Goal: Task Accomplishment & Management: Manage account settings

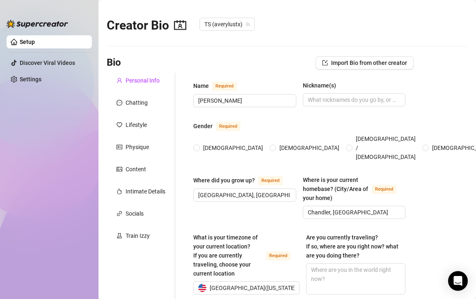
type input "[DATE]"
click at [178, 25] on icon "contacts" at bounding box center [180, 25] width 12 height 12
click at [146, 152] on div "Physique" at bounding box center [141, 147] width 68 height 16
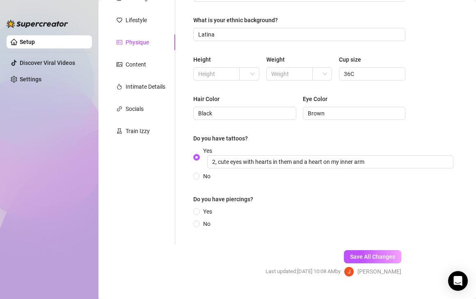
scroll to position [121, 0]
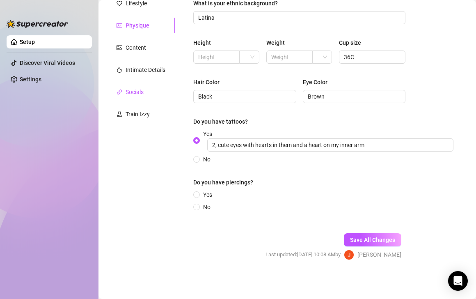
click at [139, 92] on div "Socials" at bounding box center [135, 91] width 18 height 9
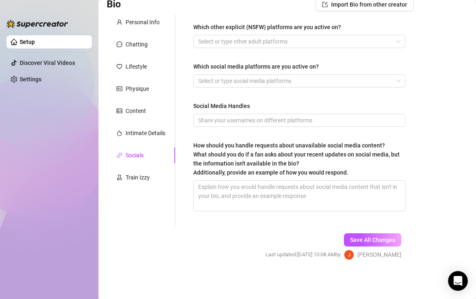
click at [136, 53] on div "Personal Info Chatting Lifestyle Physique Content Intimate Details Socials Trai…" at bounding box center [141, 120] width 68 height 212
click at [138, 37] on div "Chatting" at bounding box center [141, 45] width 68 height 16
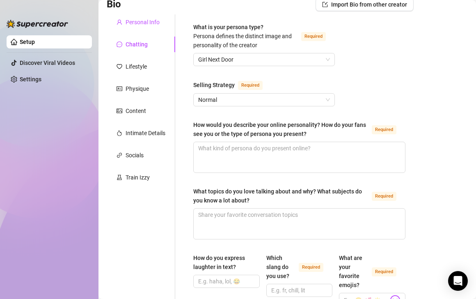
click at [143, 23] on div "Personal Info" at bounding box center [143, 22] width 34 height 9
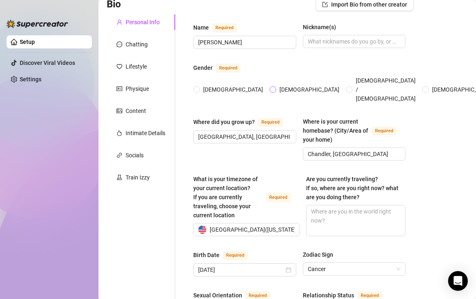
scroll to position [131, 0]
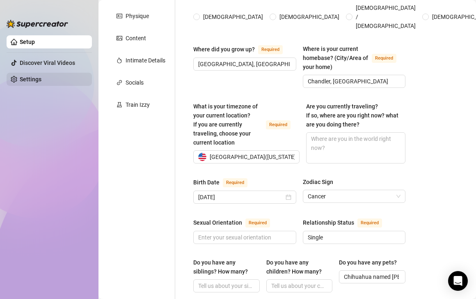
click at [34, 78] on link "Settings" at bounding box center [31, 79] width 22 height 7
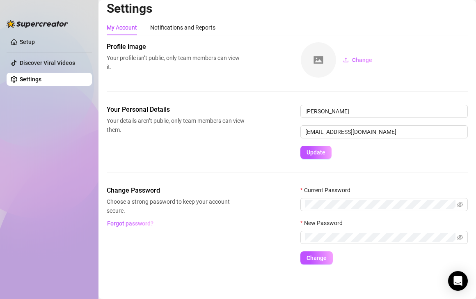
scroll to position [5, 0]
click at [22, 45] on link "Setup" at bounding box center [27, 42] width 15 height 7
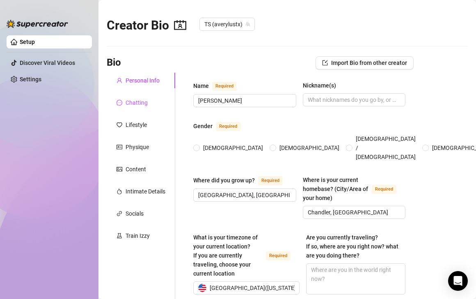
click at [143, 101] on div "Chatting" at bounding box center [137, 102] width 22 height 9
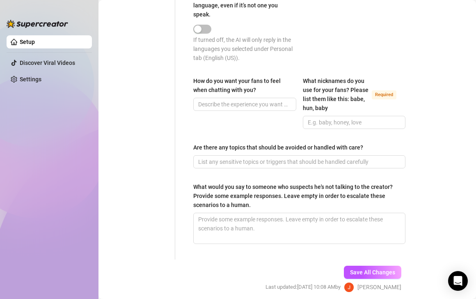
scroll to position [564, 0]
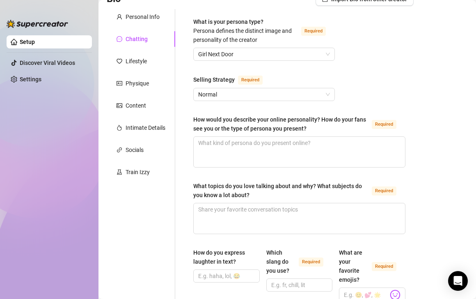
scroll to position [0, 0]
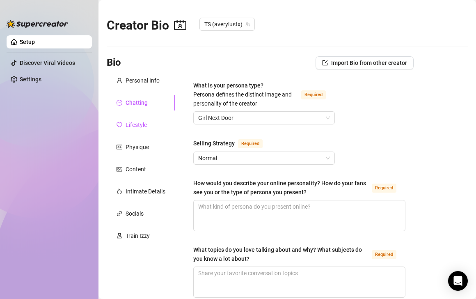
click at [132, 127] on div "Lifestyle" at bounding box center [136, 124] width 21 height 9
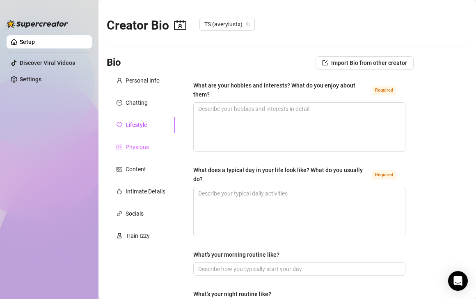
click at [149, 151] on div "Physique" at bounding box center [141, 147] width 68 height 16
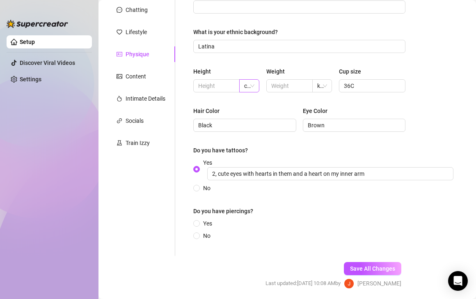
scroll to position [113, 0]
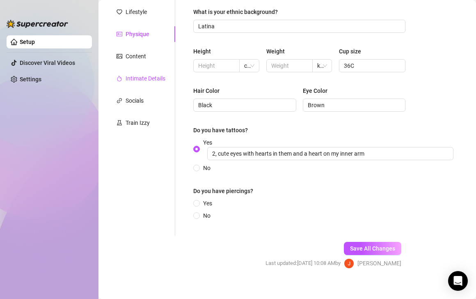
click at [138, 79] on div "Intimate Details" at bounding box center [146, 78] width 40 height 9
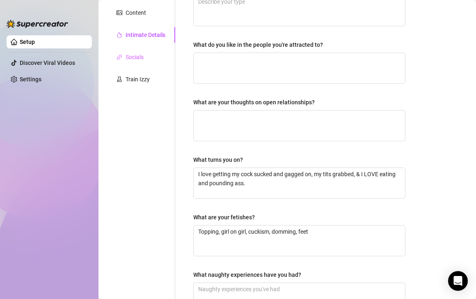
scroll to position [155, 0]
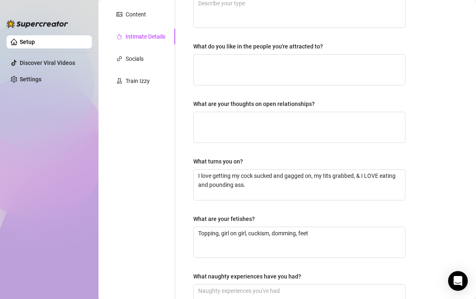
click at [132, 35] on div "Intimate Details" at bounding box center [146, 36] width 40 height 9
click at [132, 68] on div "Personal Info Chatting Lifestyle Physique Content Intimate Details Socials Trai…" at bounding box center [141, 124] width 68 height 413
click at [133, 55] on div "Socials" at bounding box center [135, 58] width 18 height 9
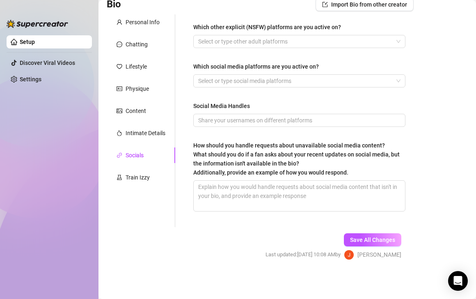
click at [139, 119] on div "Personal Info Chatting Lifestyle Physique Content Intimate Details Socials Trai…" at bounding box center [141, 120] width 68 height 212
click at [139, 111] on div "Content" at bounding box center [136, 110] width 21 height 9
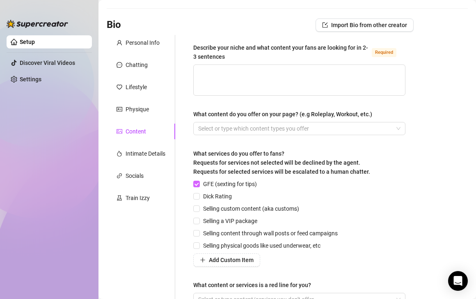
scroll to position [132, 0]
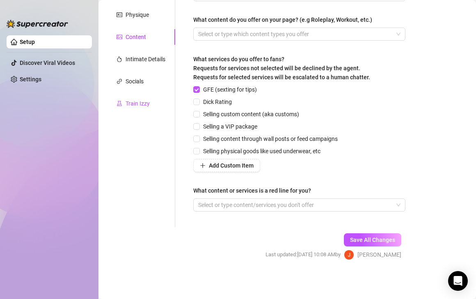
click at [127, 100] on div "Train Izzy" at bounding box center [138, 103] width 24 height 9
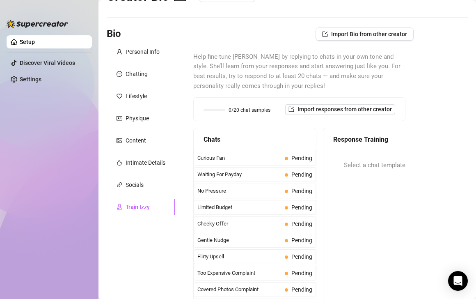
scroll to position [27, 0]
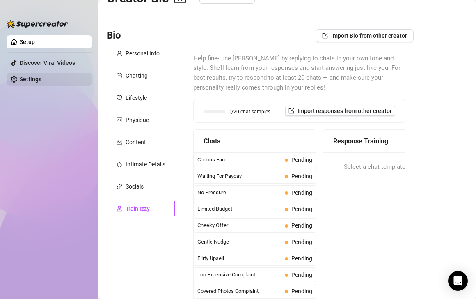
click at [41, 76] on link "Settings" at bounding box center [31, 79] width 22 height 7
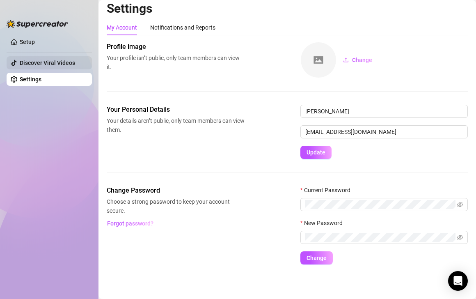
click at [52, 59] on link "Discover Viral Videos" at bounding box center [47, 62] width 55 height 7
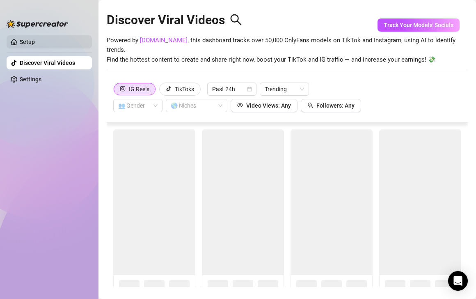
scroll to position [18, 0]
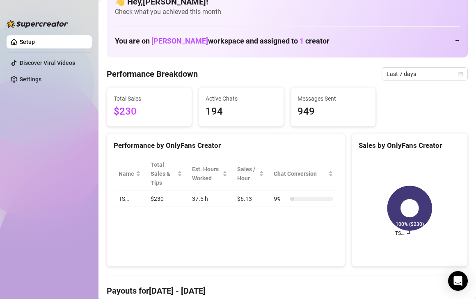
scroll to position [27, 0]
